Goal: Task Accomplishment & Management: Manage account settings

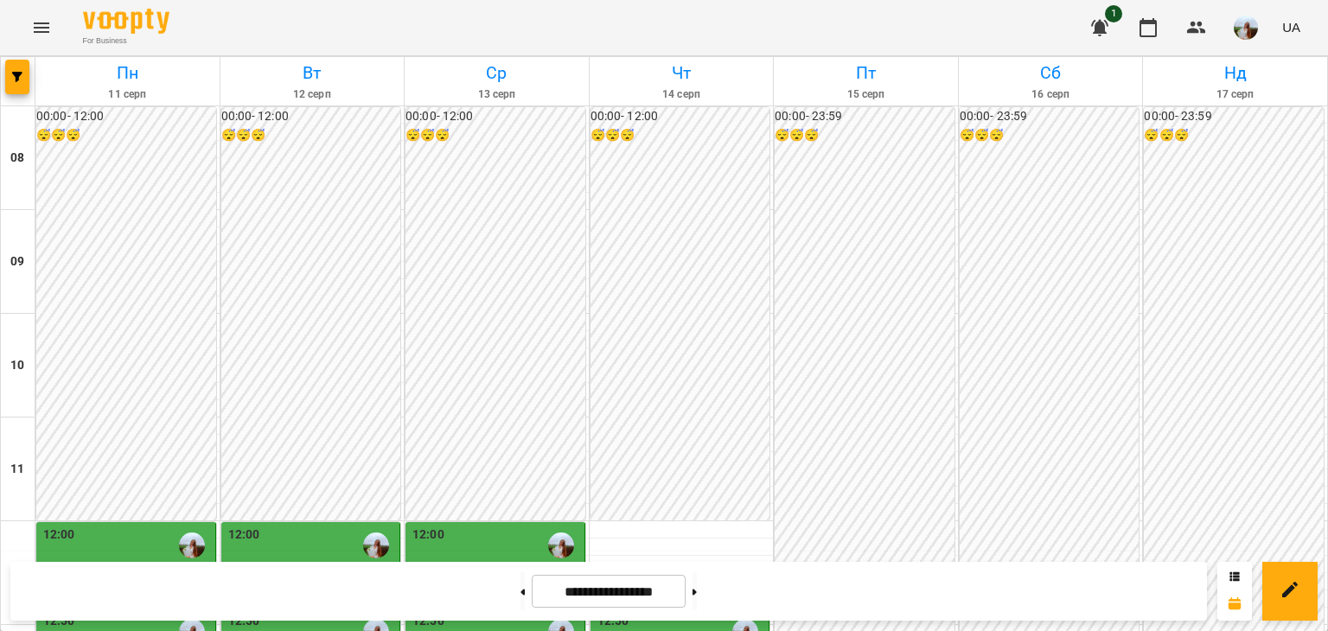
scroll to position [461, 0]
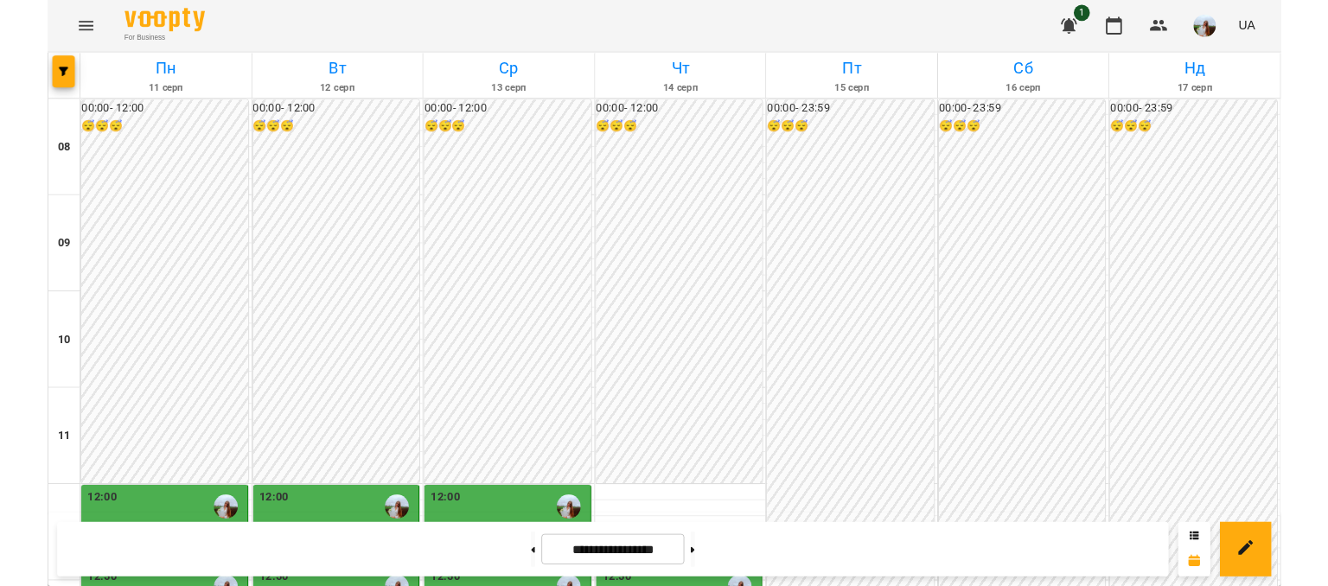
scroll to position [576, 0]
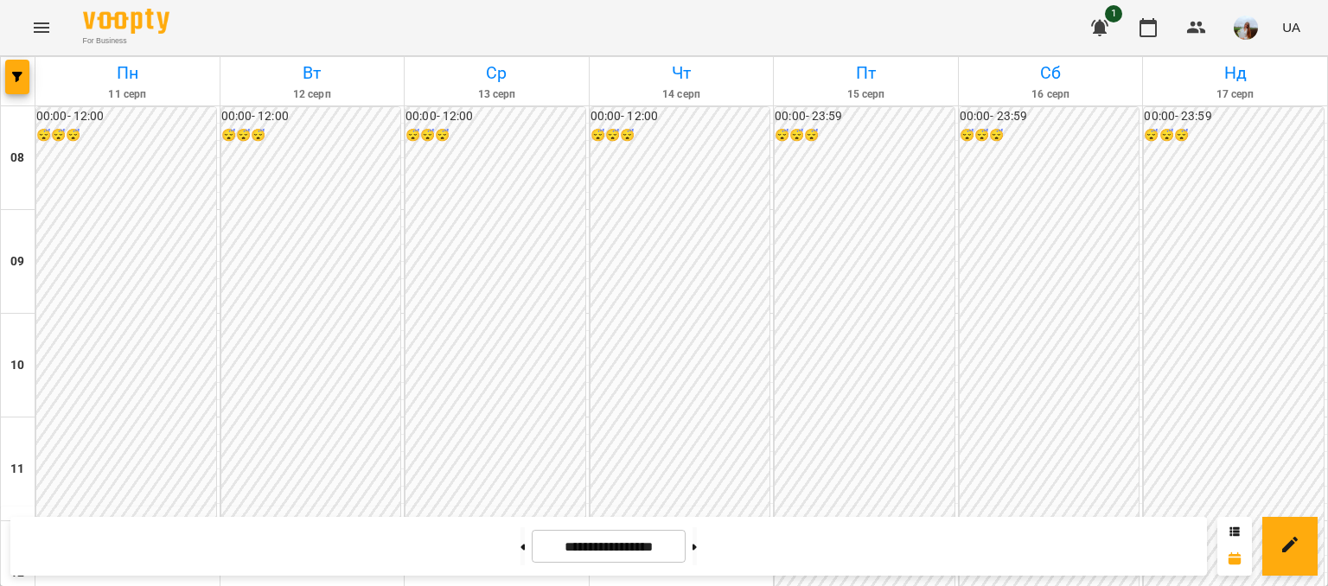
scroll to position [403, 0]
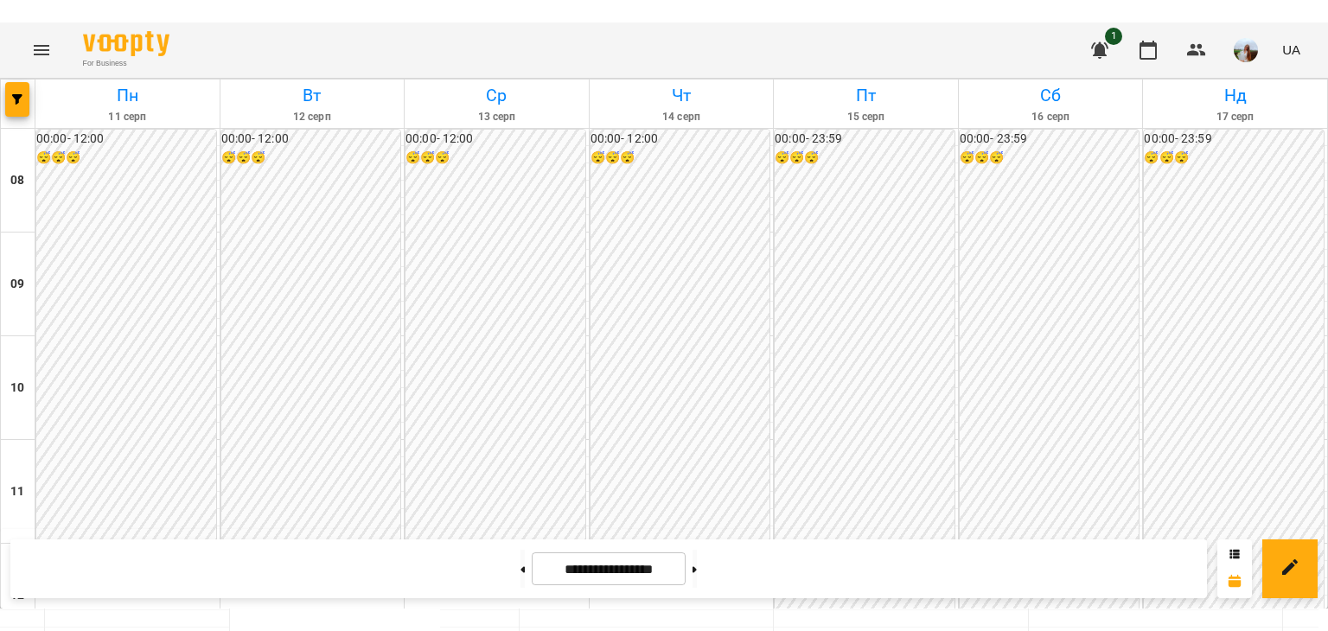
scroll to position [461, 0]
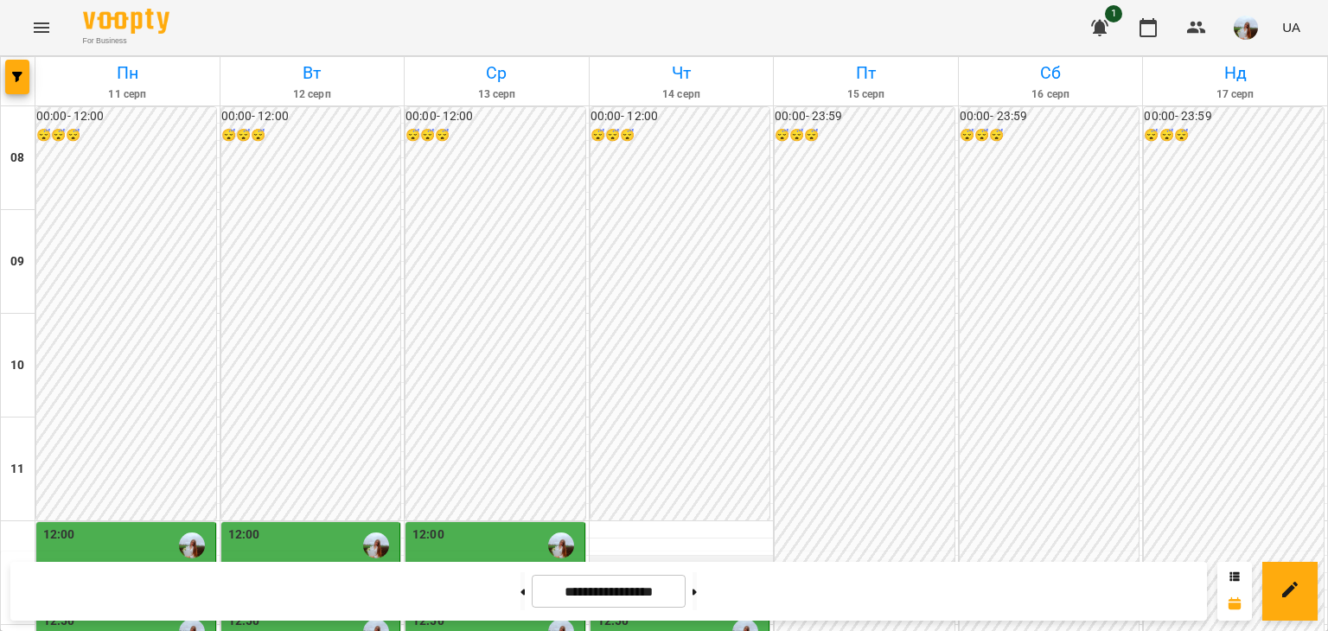
scroll to position [346, 0]
